Goal: Transaction & Acquisition: Book appointment/travel/reservation

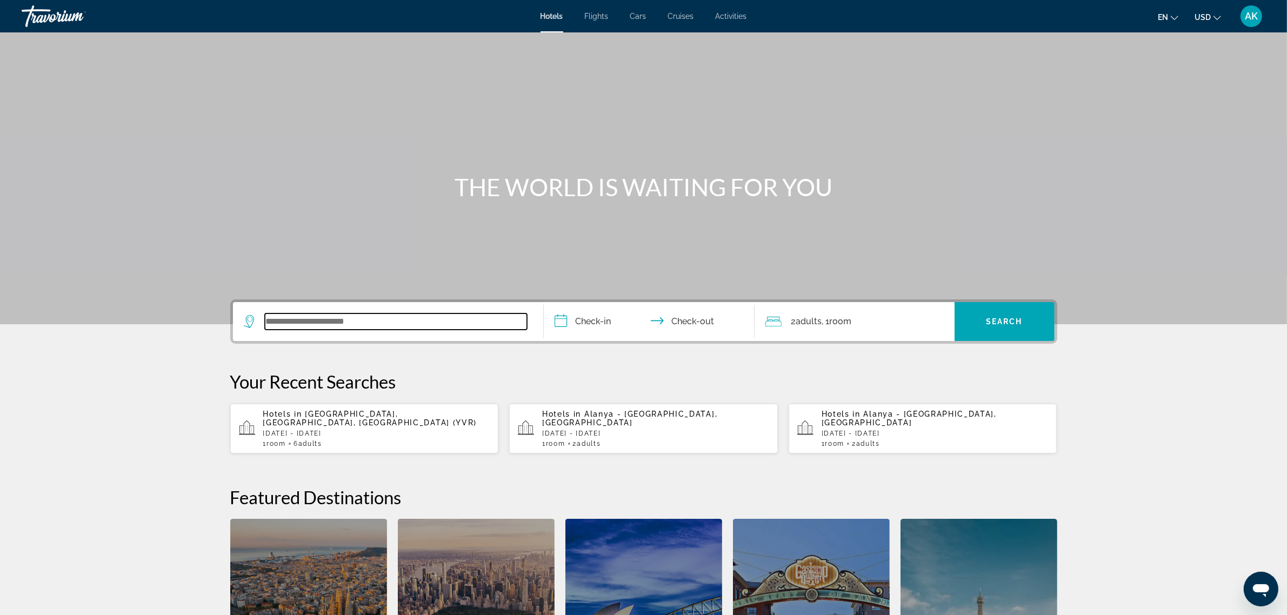
click at [317, 323] on input "Search widget" at bounding box center [396, 322] width 262 height 16
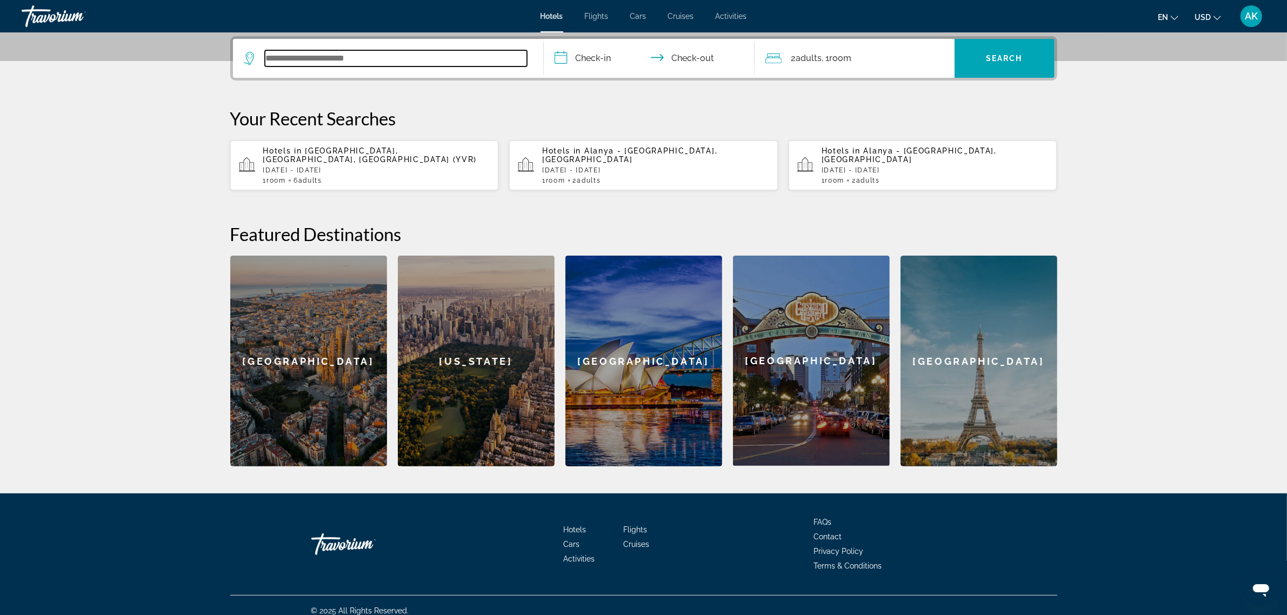
scroll to position [264, 0]
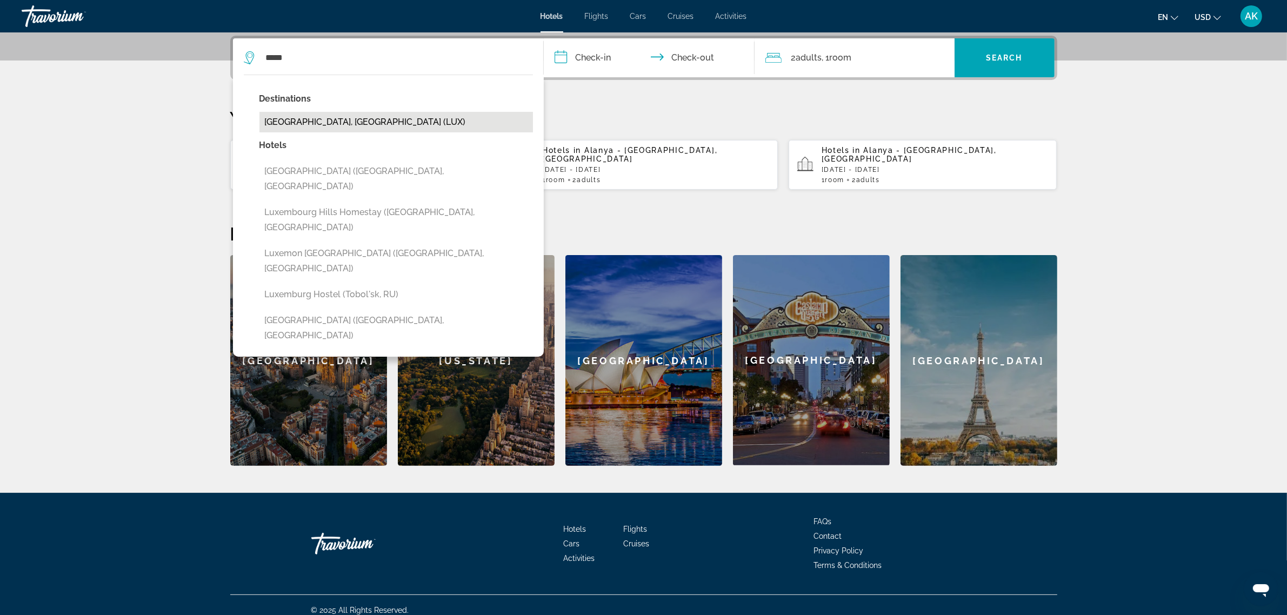
click at [358, 124] on button "[GEOGRAPHIC_DATA], [GEOGRAPHIC_DATA] (LUX)" at bounding box center [396, 122] width 274 height 21
type input "**********"
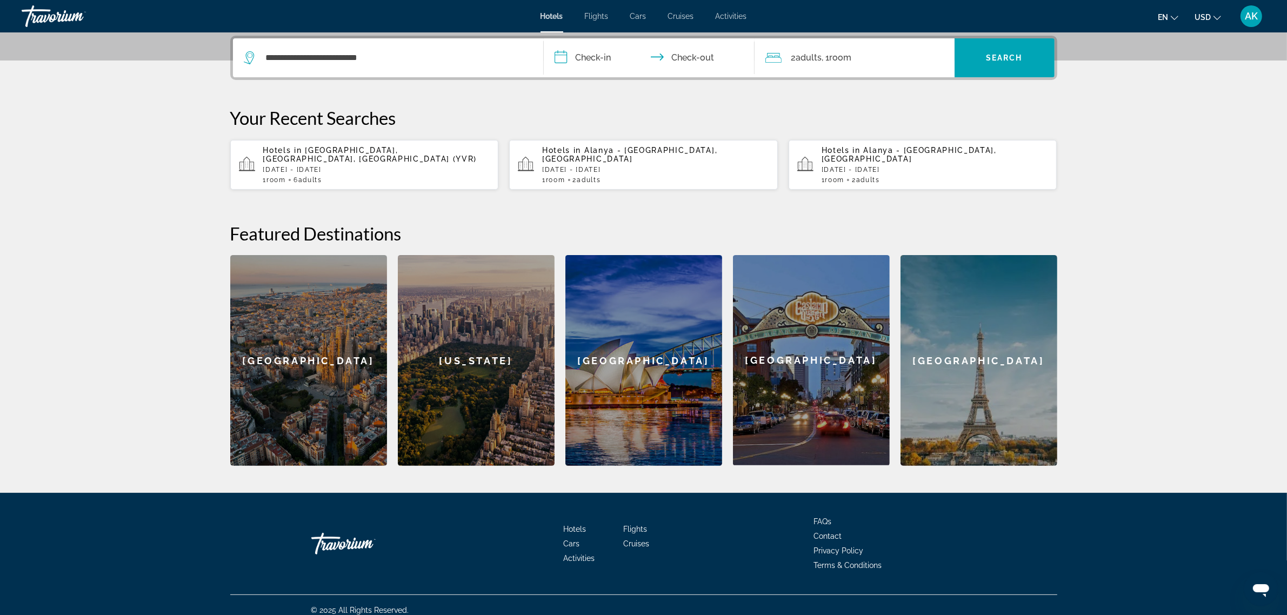
click at [607, 50] on input "**********" at bounding box center [651, 59] width 215 height 42
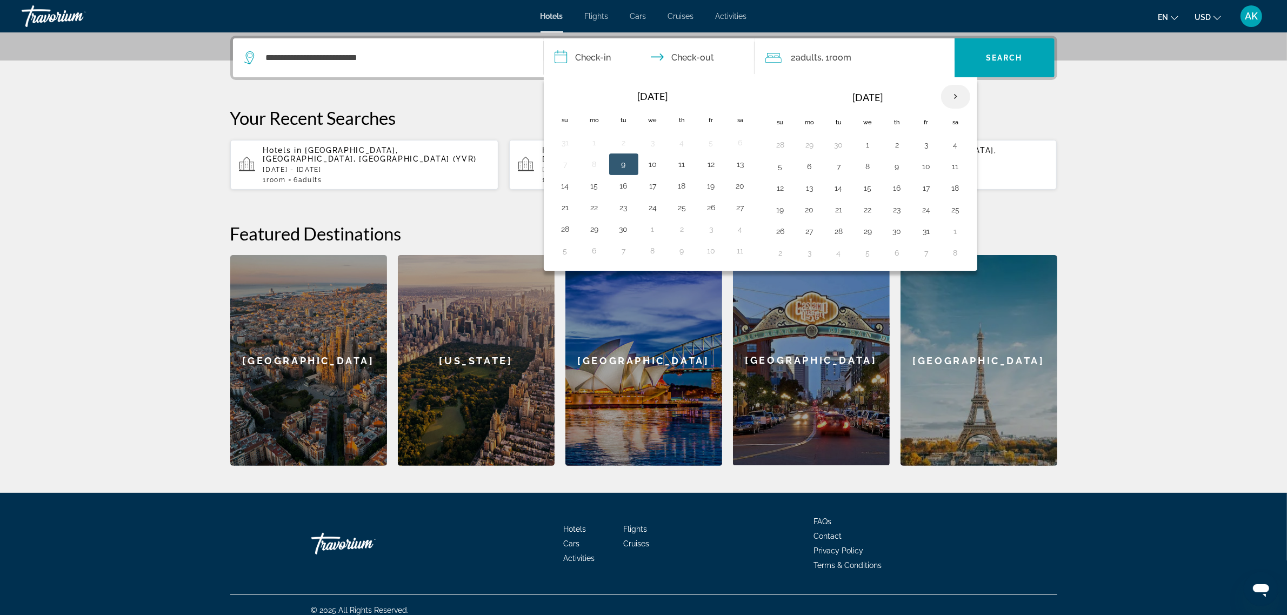
click at [958, 95] on th "Next month" at bounding box center [955, 97] width 29 height 24
click at [958, 212] on button "27" at bounding box center [955, 209] width 17 height 15
click at [782, 235] on button "28" at bounding box center [780, 231] width 17 height 15
type input "**********"
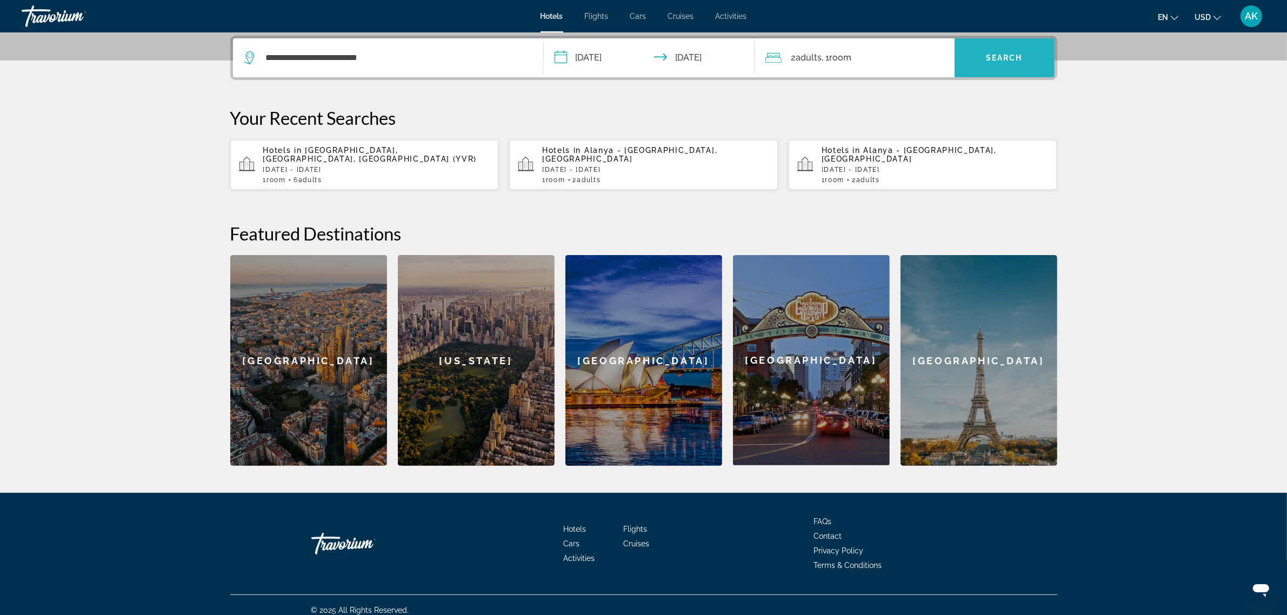
click at [985, 52] on span "Search widget" at bounding box center [1005, 58] width 100 height 26
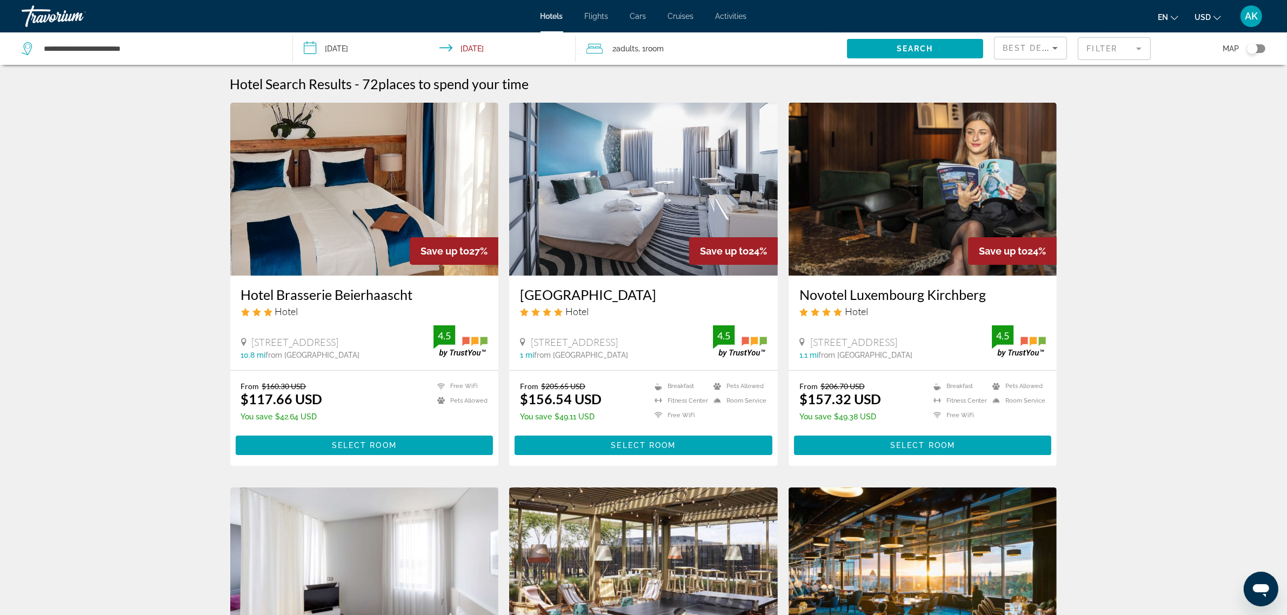
click at [1098, 46] on mat-form-field "Filter" at bounding box center [1114, 48] width 73 height 23
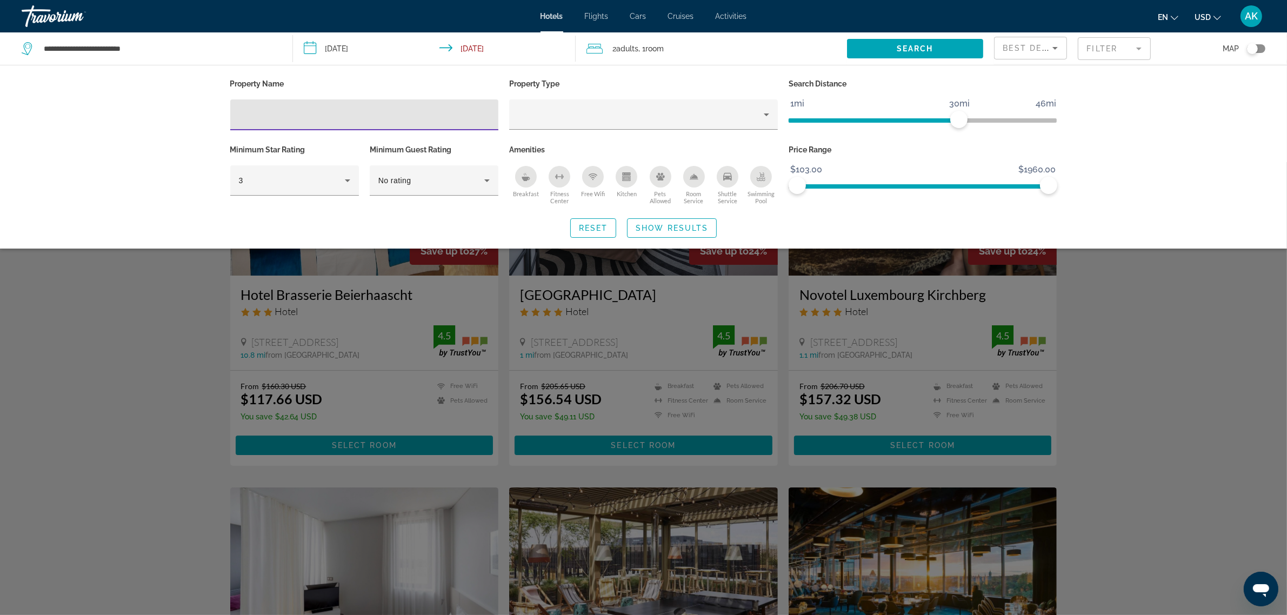
click at [302, 115] on input "Hotel Filters" at bounding box center [364, 115] width 251 height 13
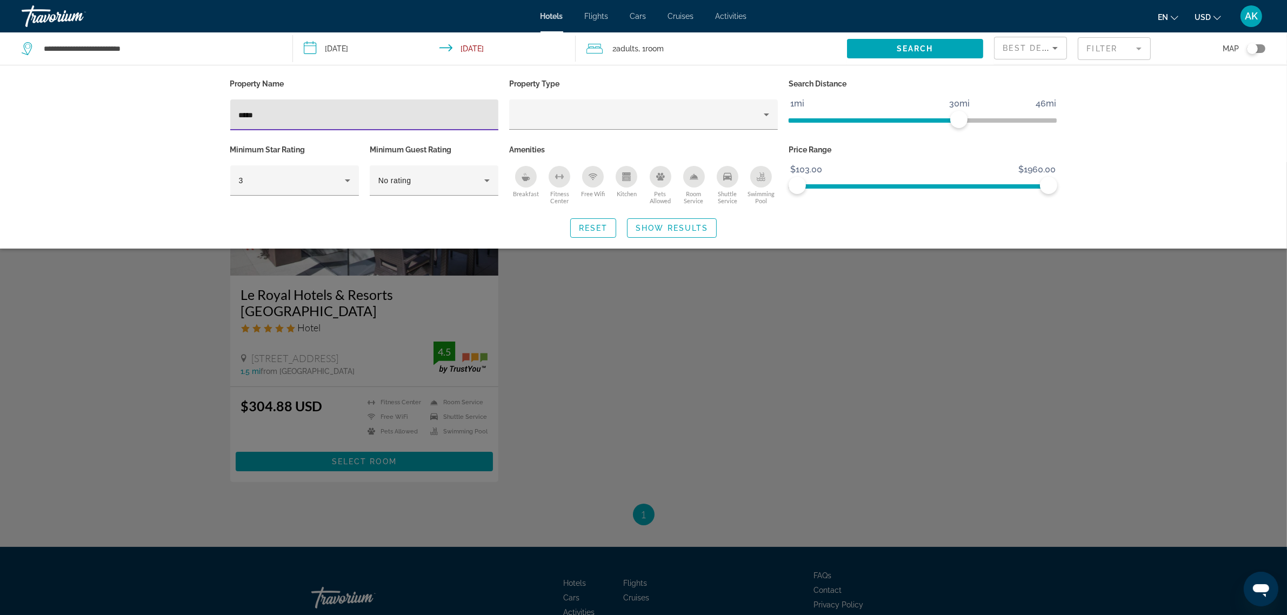
type input "*****"
click at [266, 278] on div "Search widget" at bounding box center [643, 388] width 1287 height 453
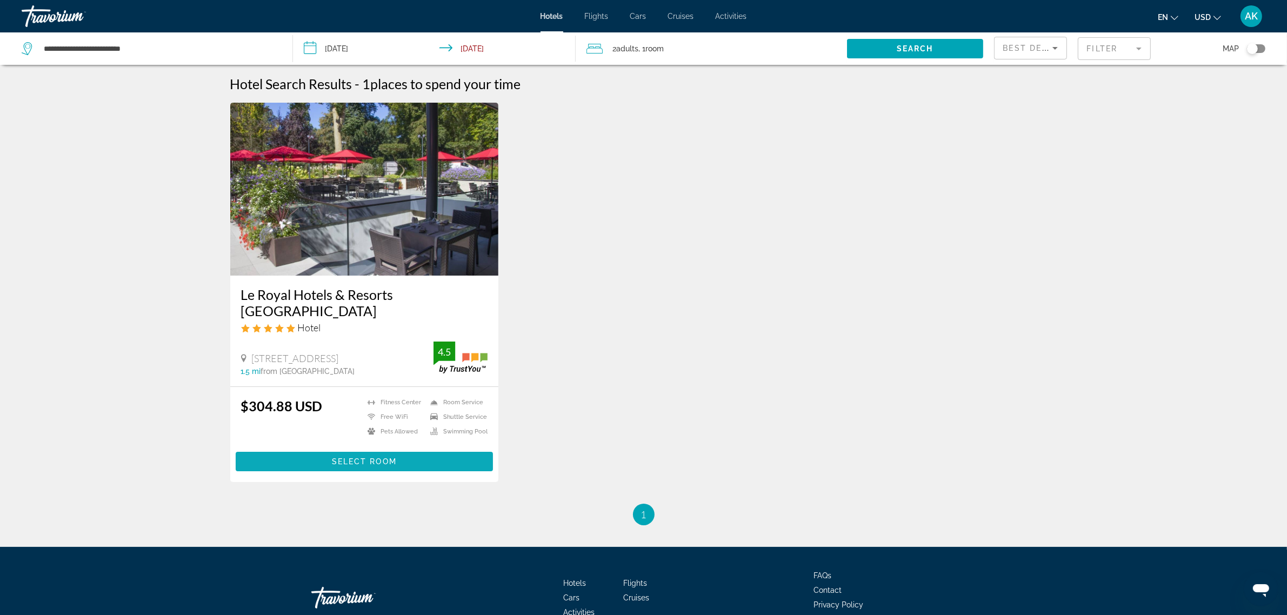
click at [344, 457] on span "Select Room" at bounding box center [364, 461] width 65 height 9
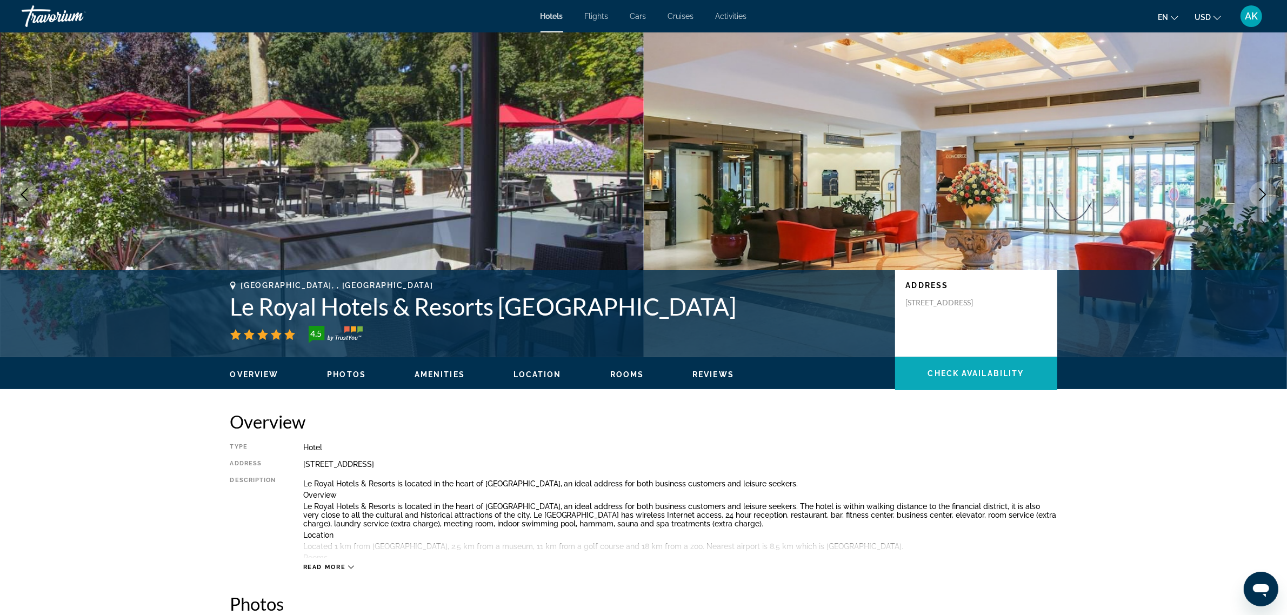
click at [969, 365] on span "Main content" at bounding box center [976, 374] width 162 height 26
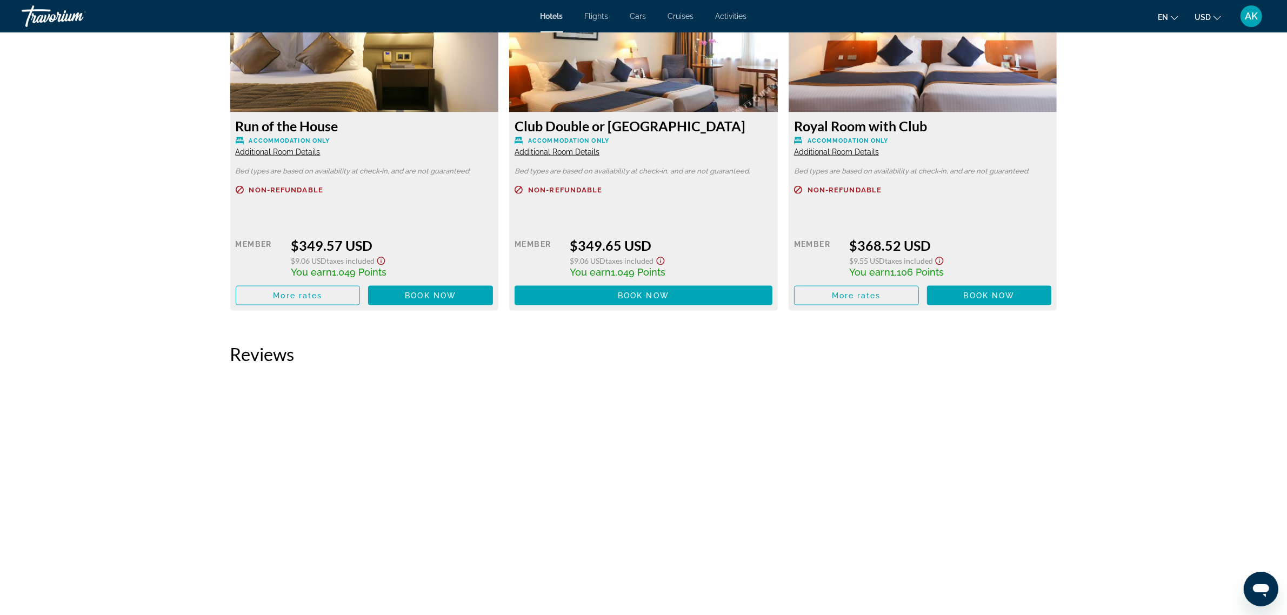
scroll to position [1909, 0]
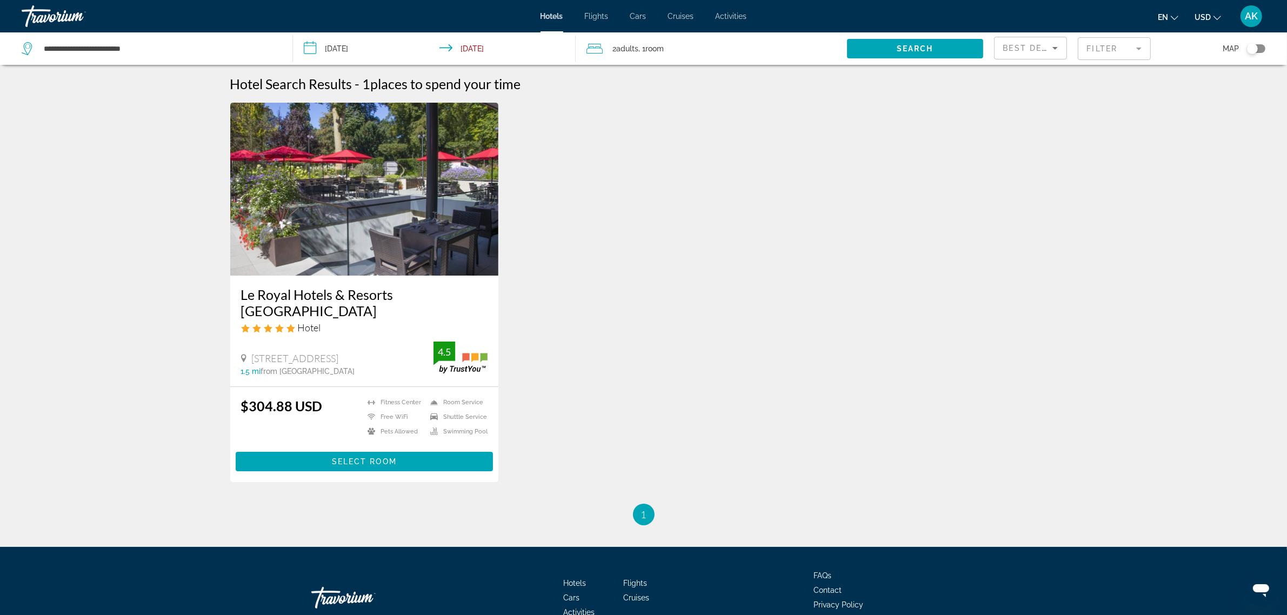
click at [1112, 45] on mat-form-field "Filter" at bounding box center [1114, 48] width 73 height 23
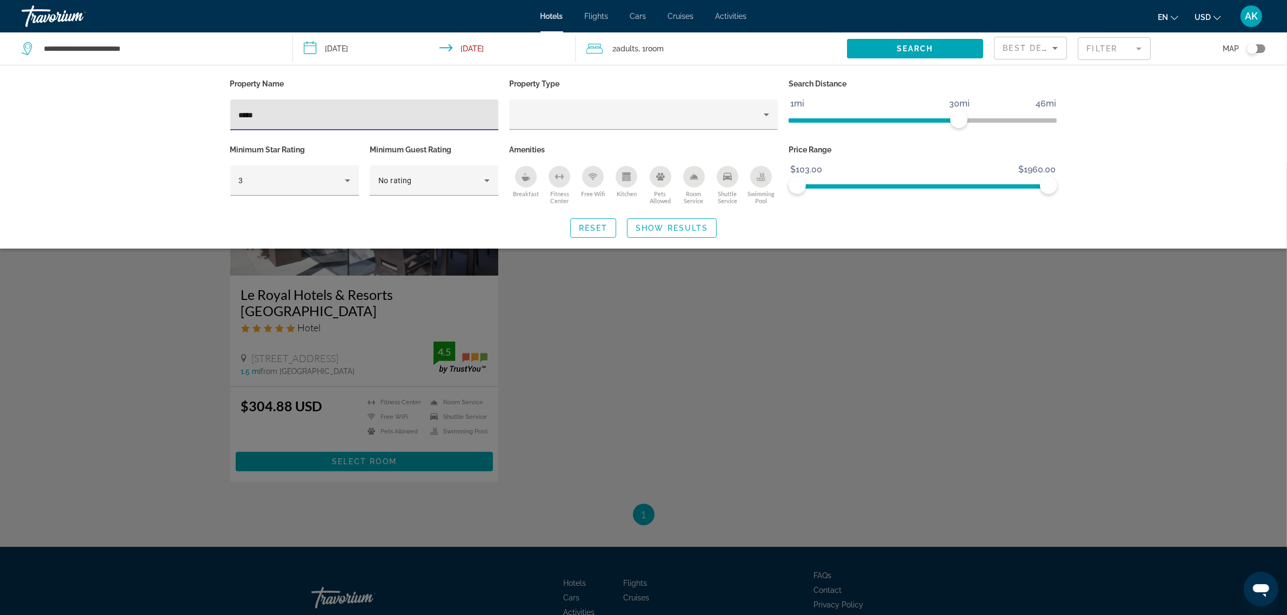
drag, startPoint x: 294, startPoint y: 115, endPoint x: 138, endPoint y: 117, distance: 155.7
click at [138, 117] on div "Property Name ***** Property Type Search Distance 1mi 46mi 30mi Minimum Star Ra…" at bounding box center [643, 157] width 1287 height 184
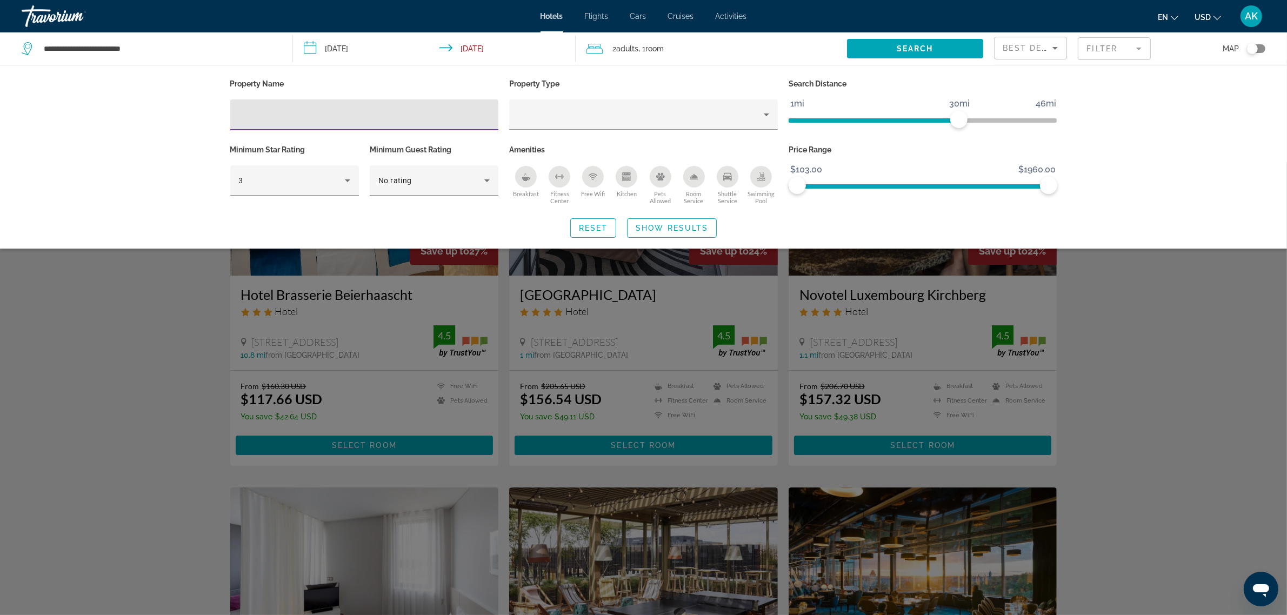
click at [1190, 401] on div "Search widget" at bounding box center [643, 388] width 1287 height 453
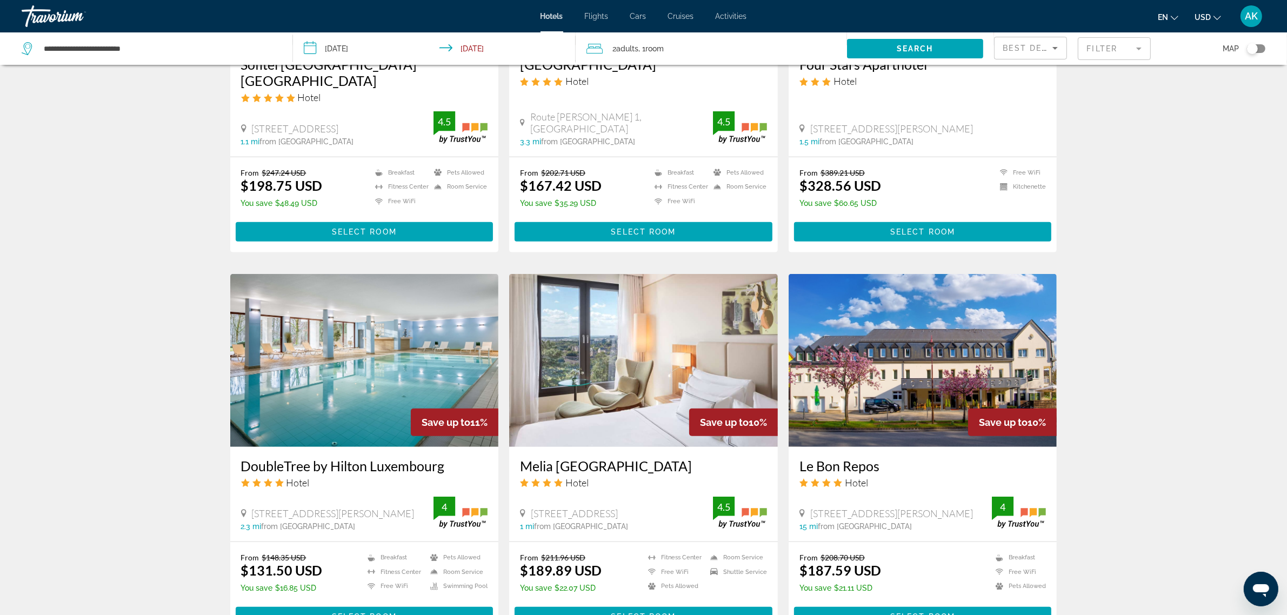
scroll to position [811, 0]
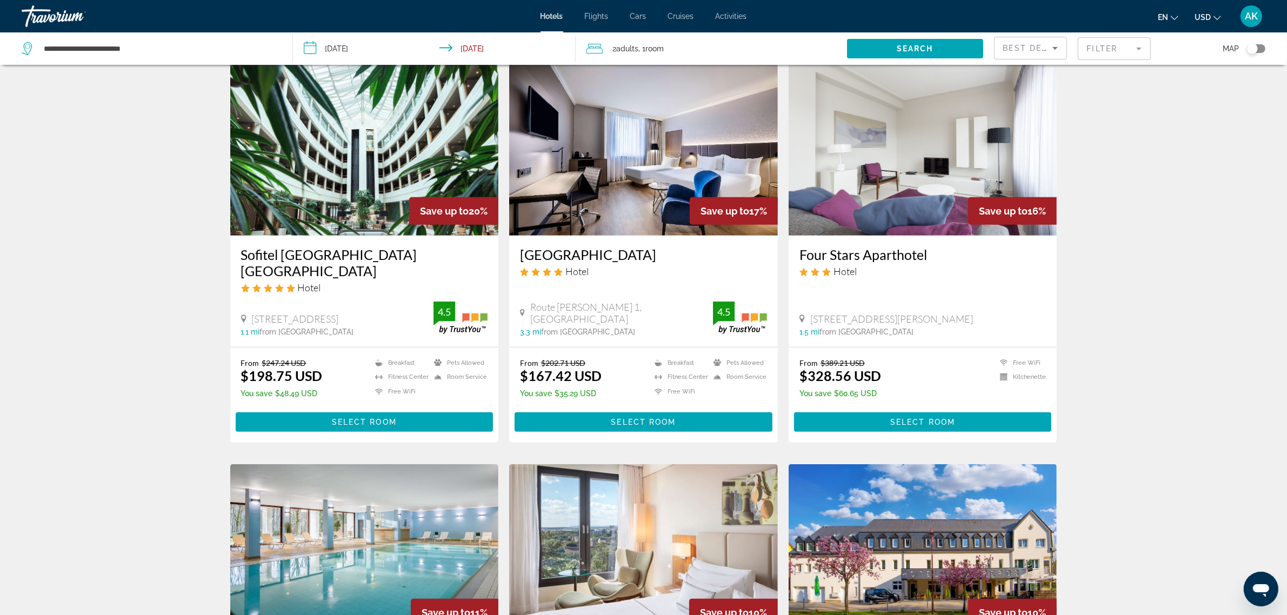
click at [1026, 56] on div "Best Deals" at bounding box center [1030, 52] width 55 height 30
click at [1030, 126] on span "Lowest Price" at bounding box center [1024, 128] width 43 height 9
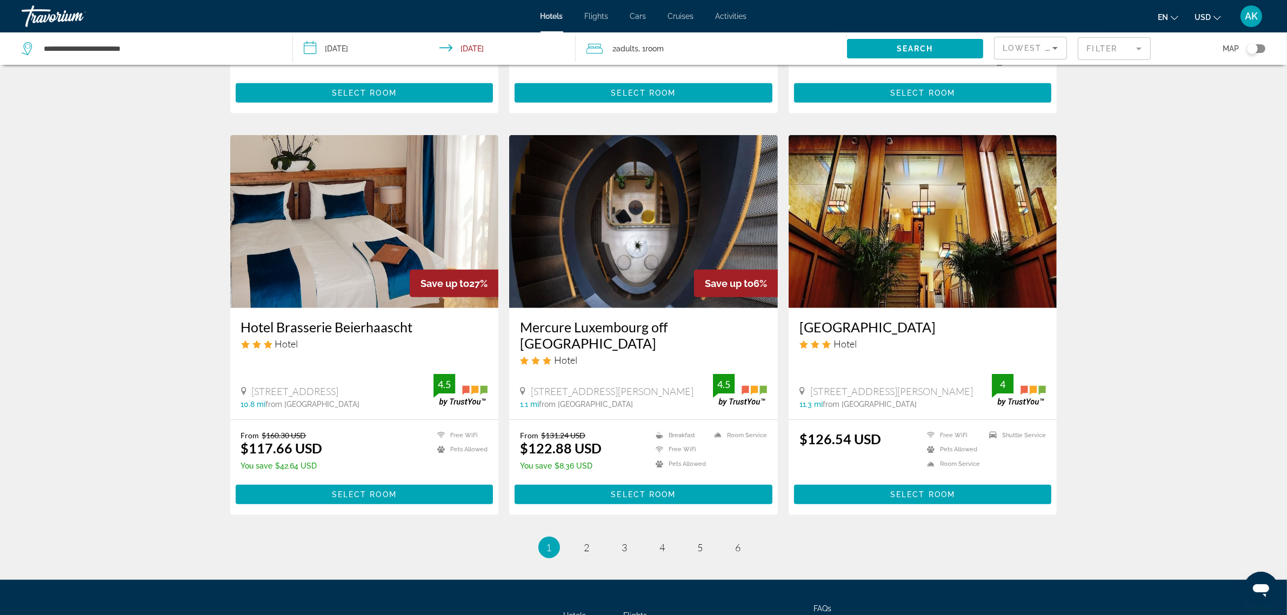
scroll to position [1149, 0]
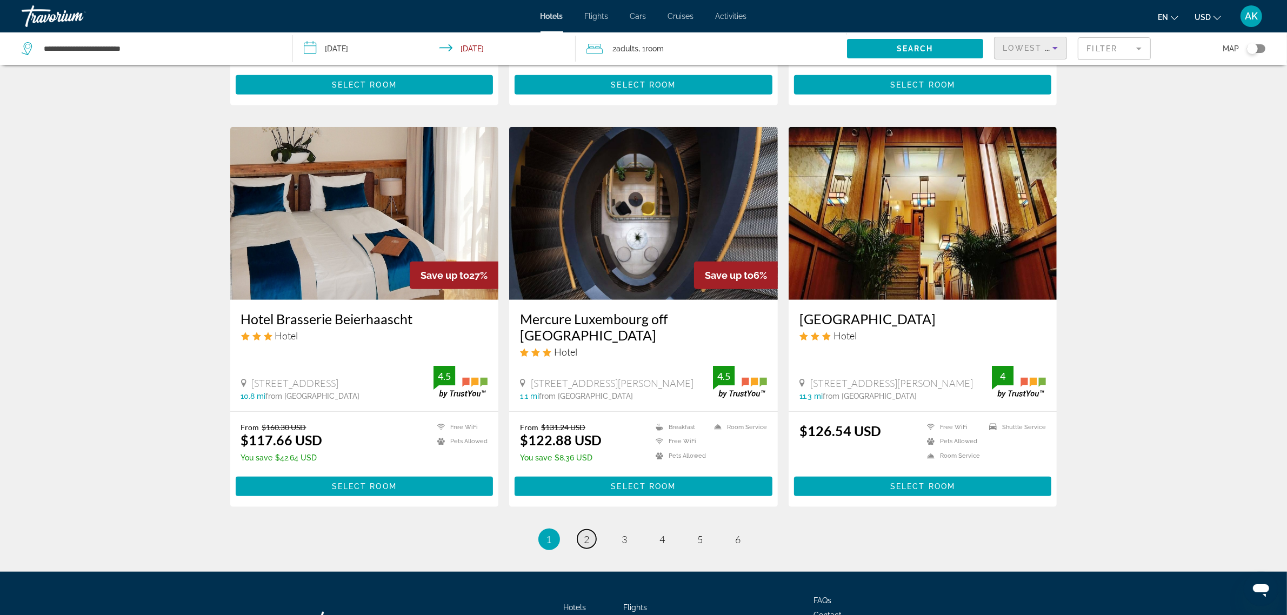
click at [584, 534] on span "2" at bounding box center [586, 540] width 5 height 12
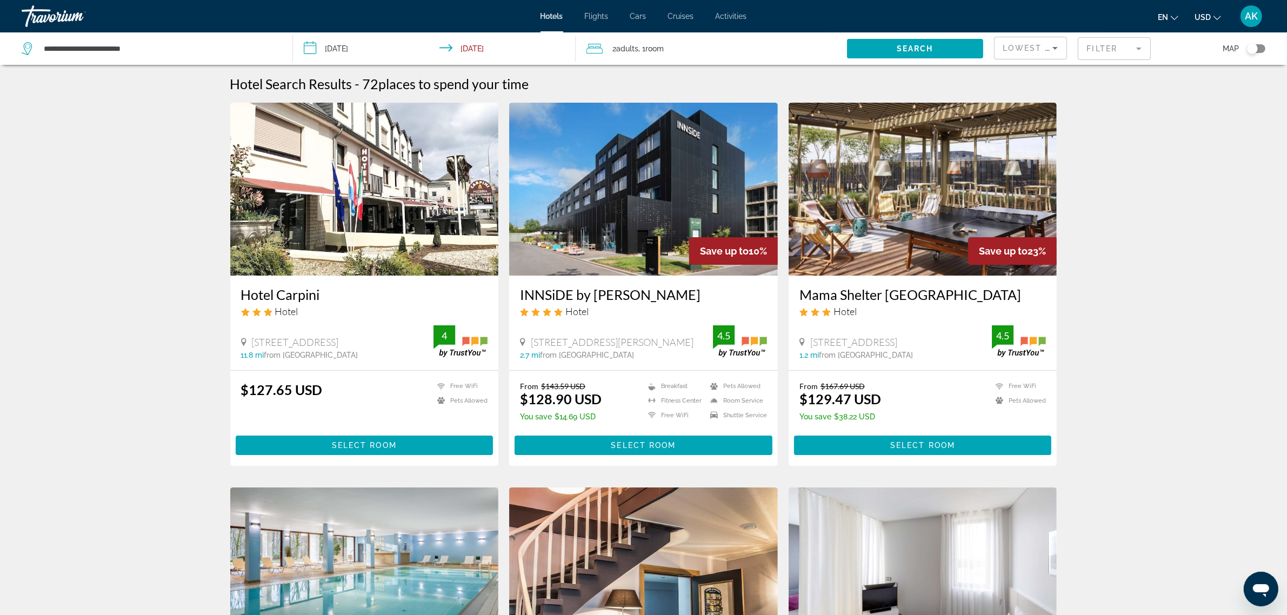
click at [1025, 45] on span "Lowest Price" at bounding box center [1037, 48] width 69 height 9
click at [1022, 106] on span "Distance" at bounding box center [1017, 102] width 29 height 9
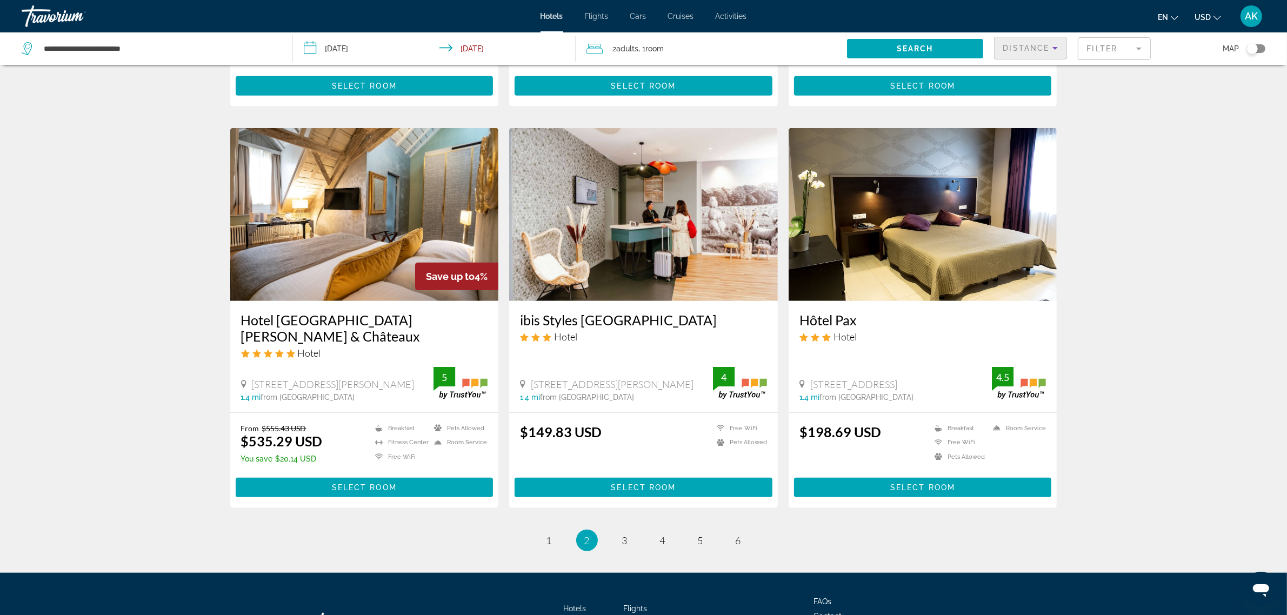
scroll to position [1221, 0]
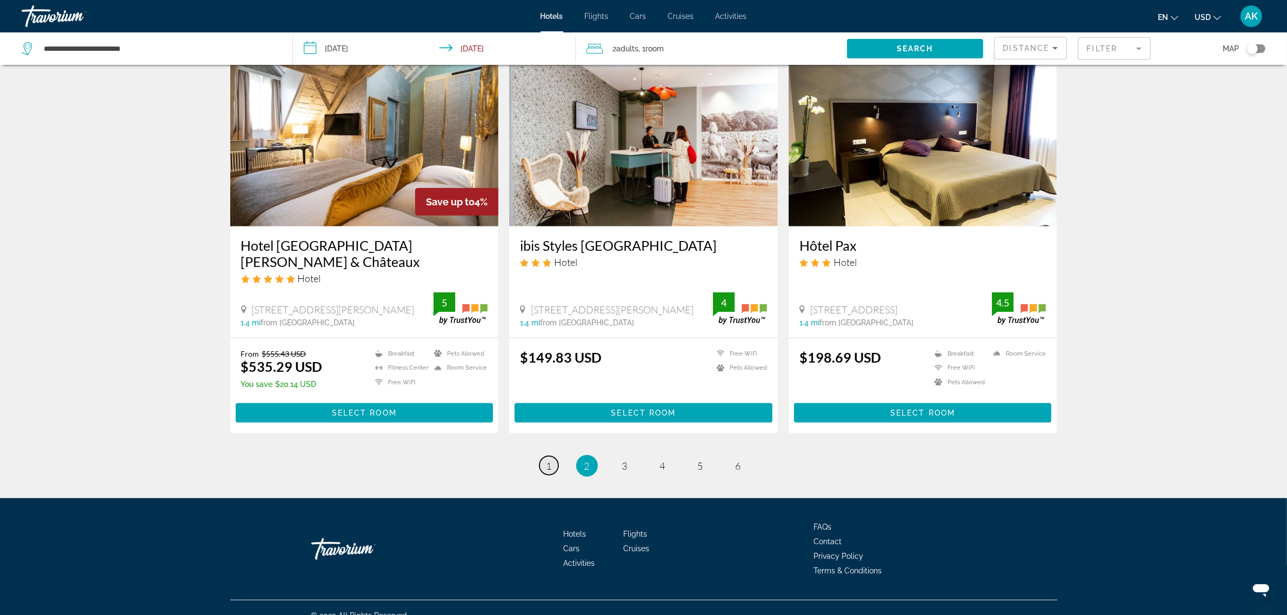
click at [554, 456] on link "page 1" at bounding box center [548, 465] width 19 height 19
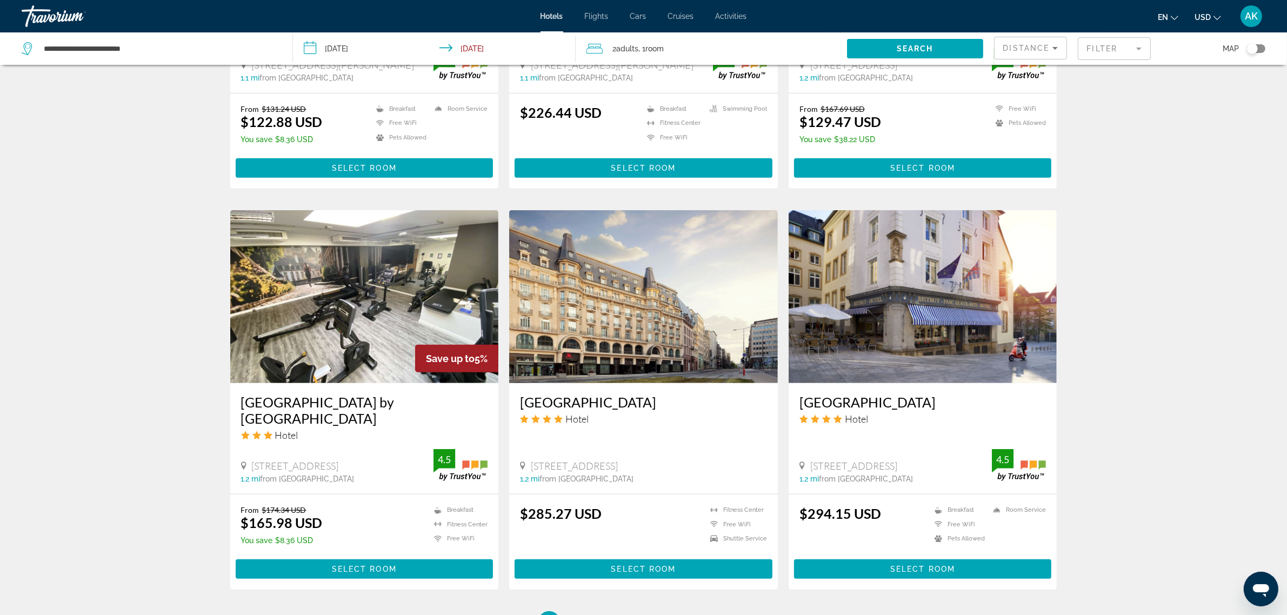
scroll to position [1149, 0]
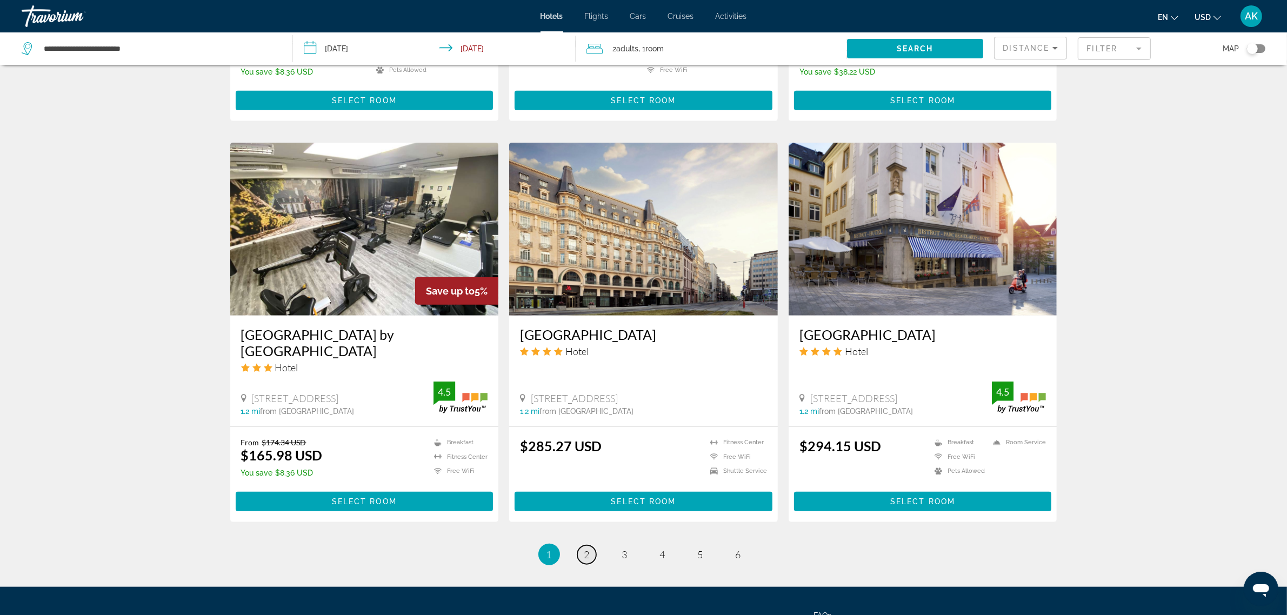
click at [583, 545] on link "page 2" at bounding box center [586, 554] width 19 height 19
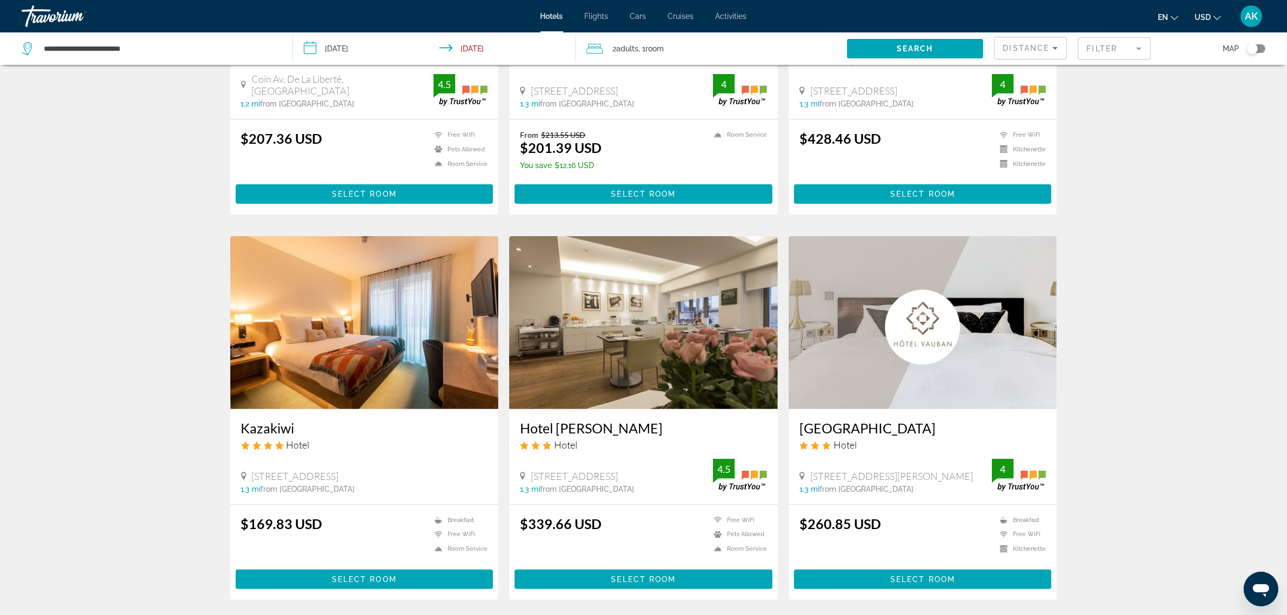
scroll to position [270, 0]
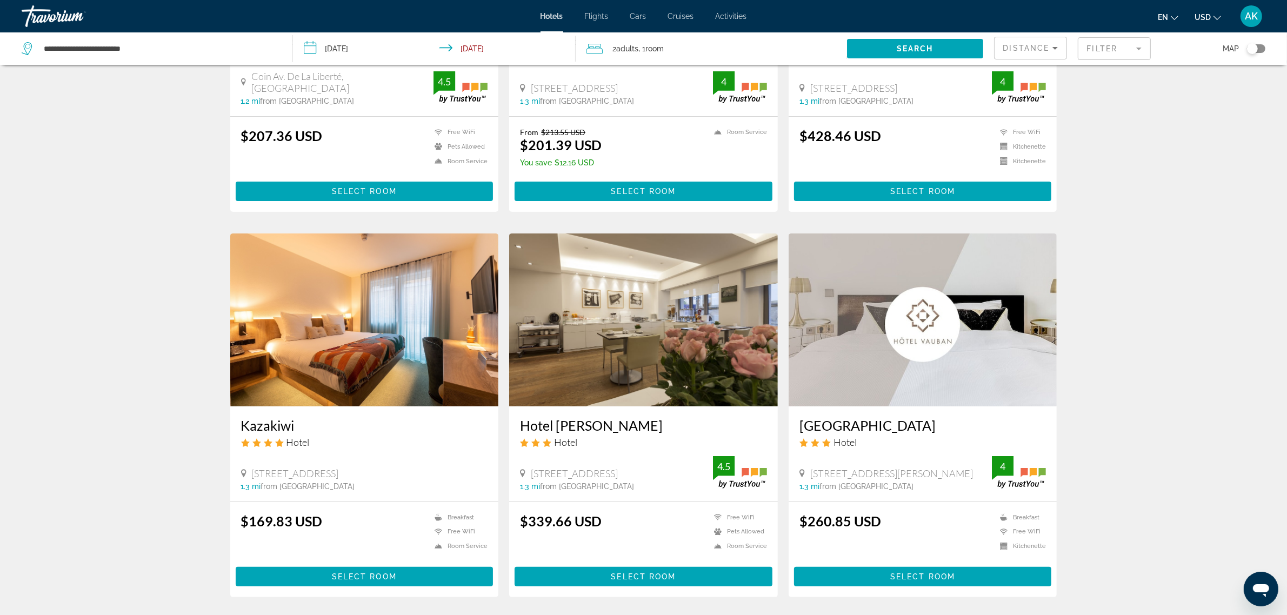
click at [1100, 46] on mat-form-field "Filter" at bounding box center [1114, 48] width 73 height 23
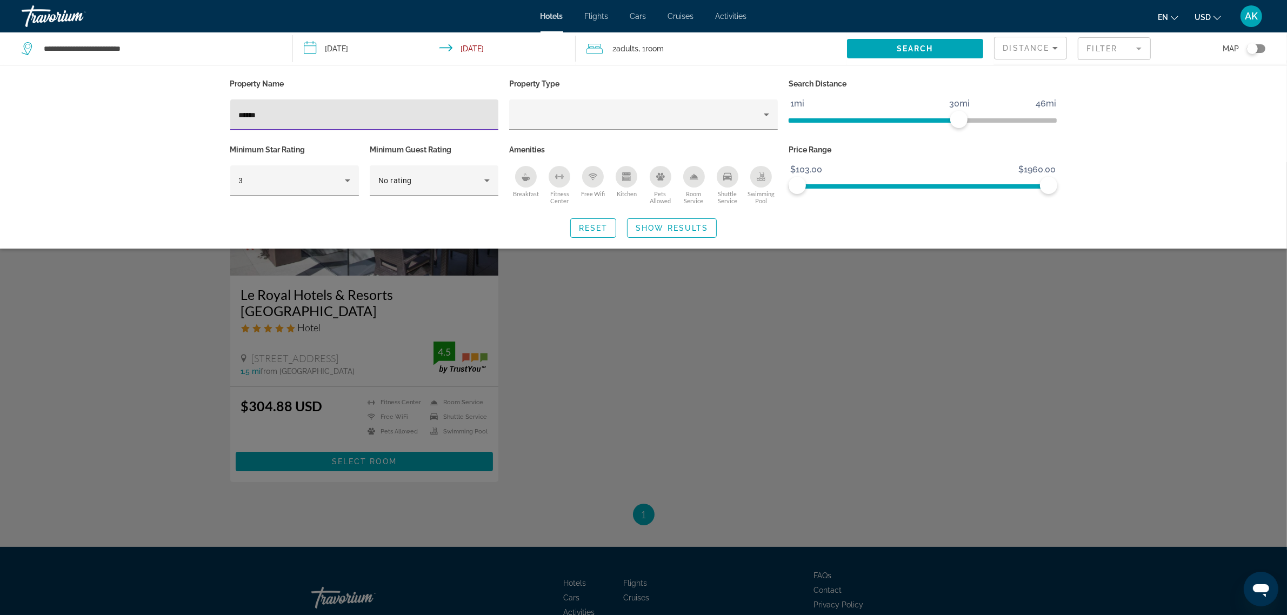
type input "******"
click at [699, 392] on div "Search widget" at bounding box center [643, 388] width 1287 height 453
